Goal: Information Seeking & Learning: Check status

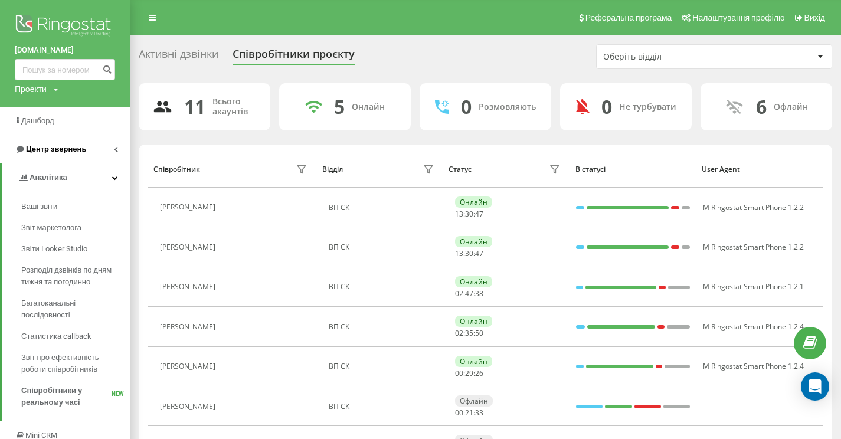
click at [54, 153] on span "Центр звернень" at bounding box center [56, 149] width 60 height 9
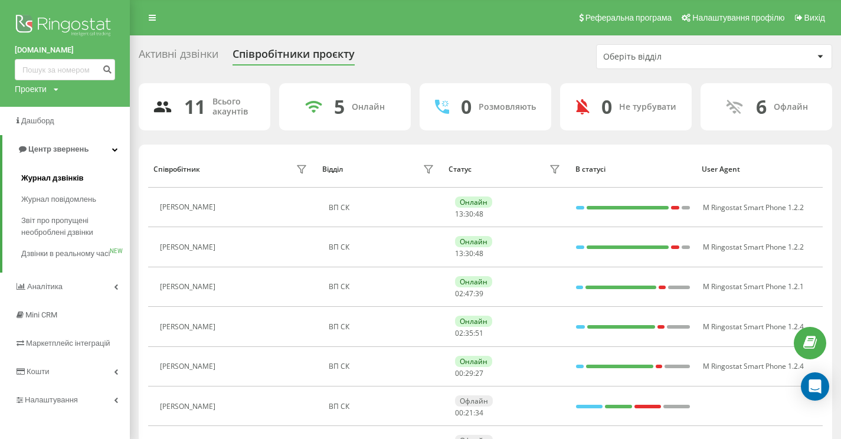
click at [53, 184] on span "Журнал дзвінків" at bounding box center [52, 178] width 63 height 12
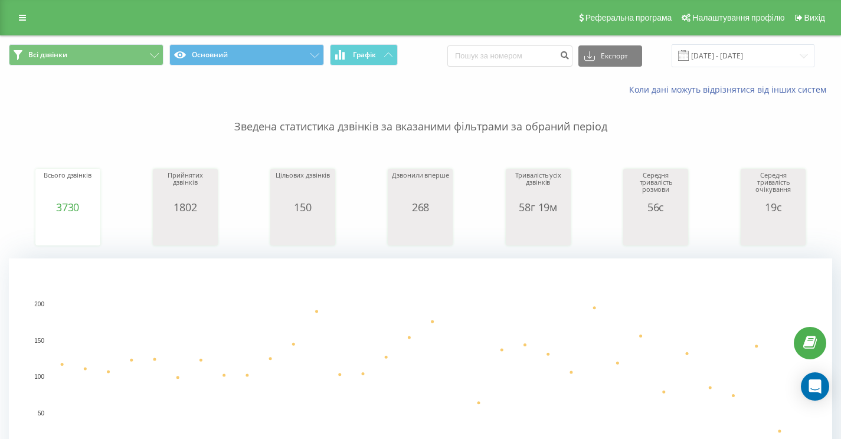
scroll to position [405, 0]
